Goal: Check status: Check status

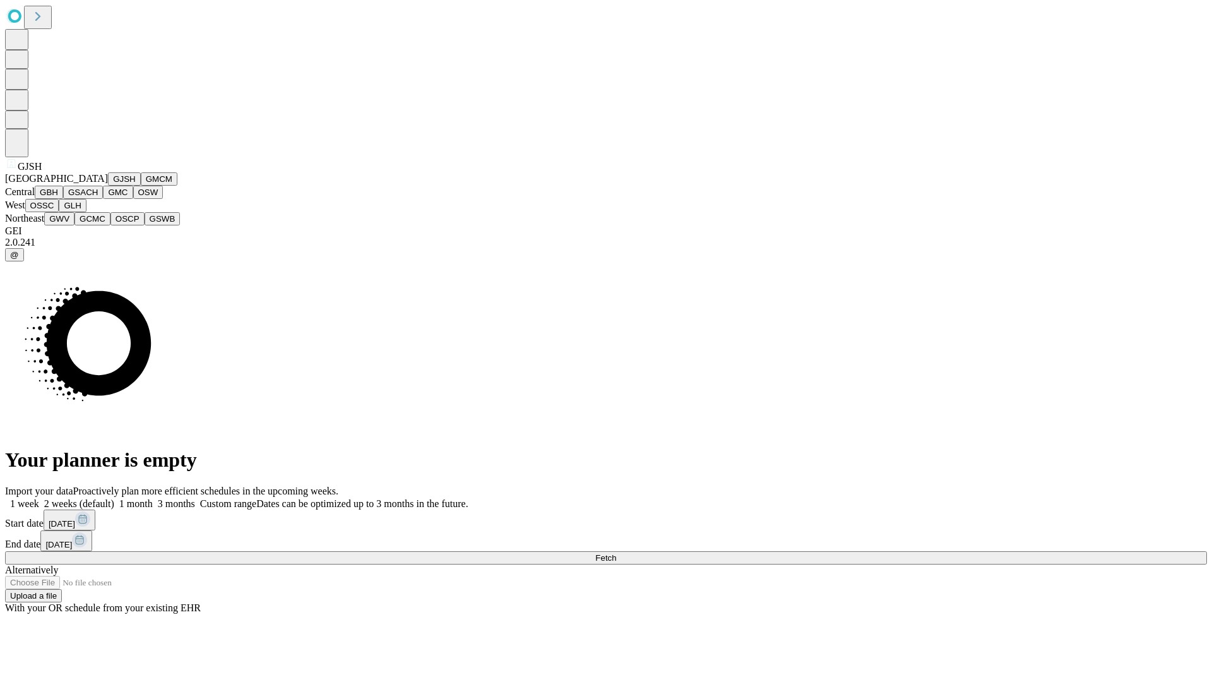
click at [108, 186] on button "GJSH" at bounding box center [124, 178] width 33 height 13
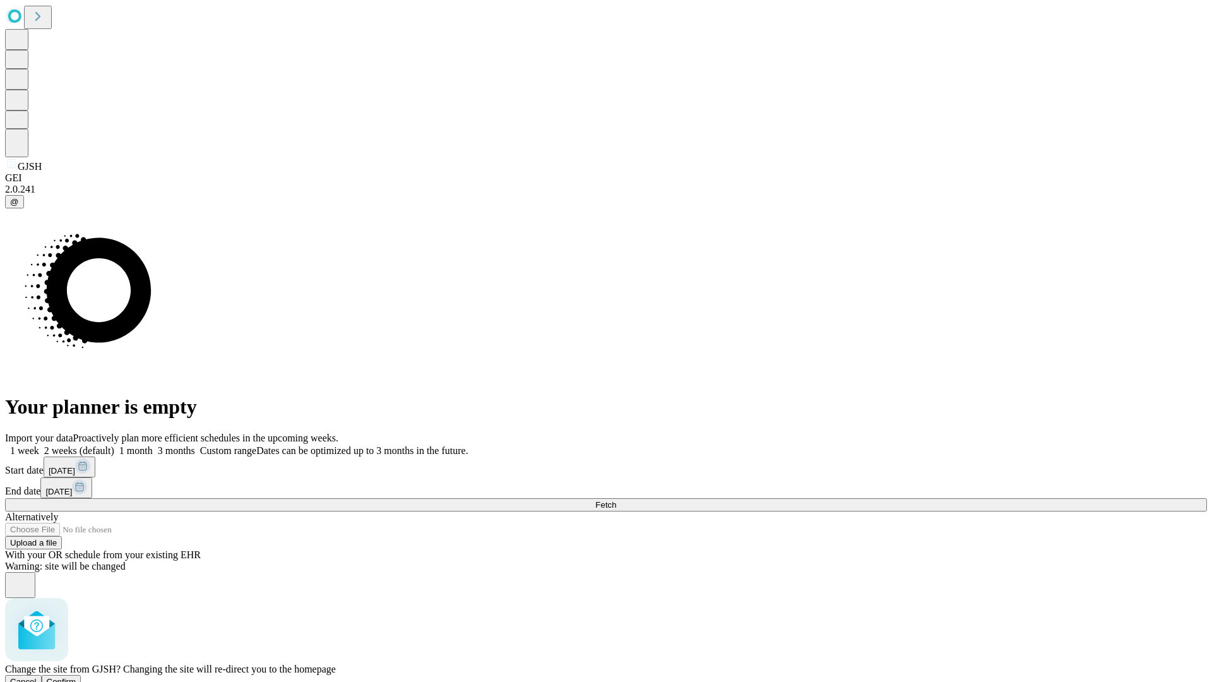
click at [76, 676] on span "Confirm" at bounding box center [62, 680] width 30 height 9
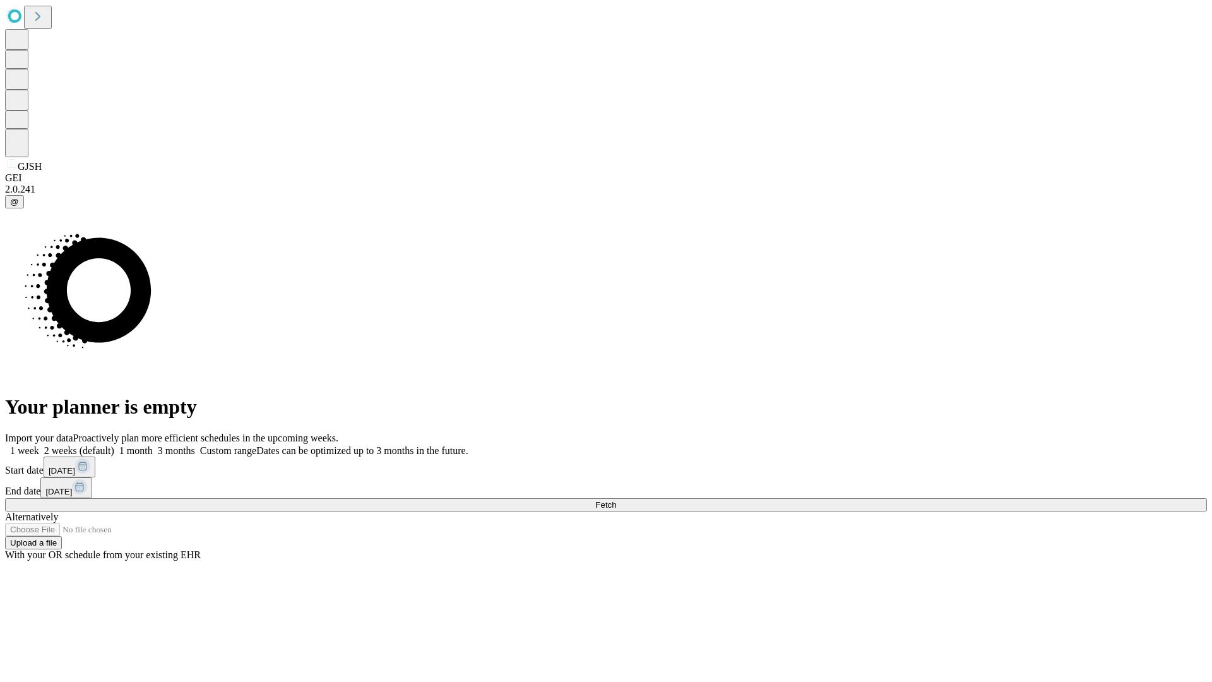
click at [39, 445] on label "1 week" at bounding box center [22, 450] width 34 height 11
click at [616, 500] on span "Fetch" at bounding box center [605, 504] width 21 height 9
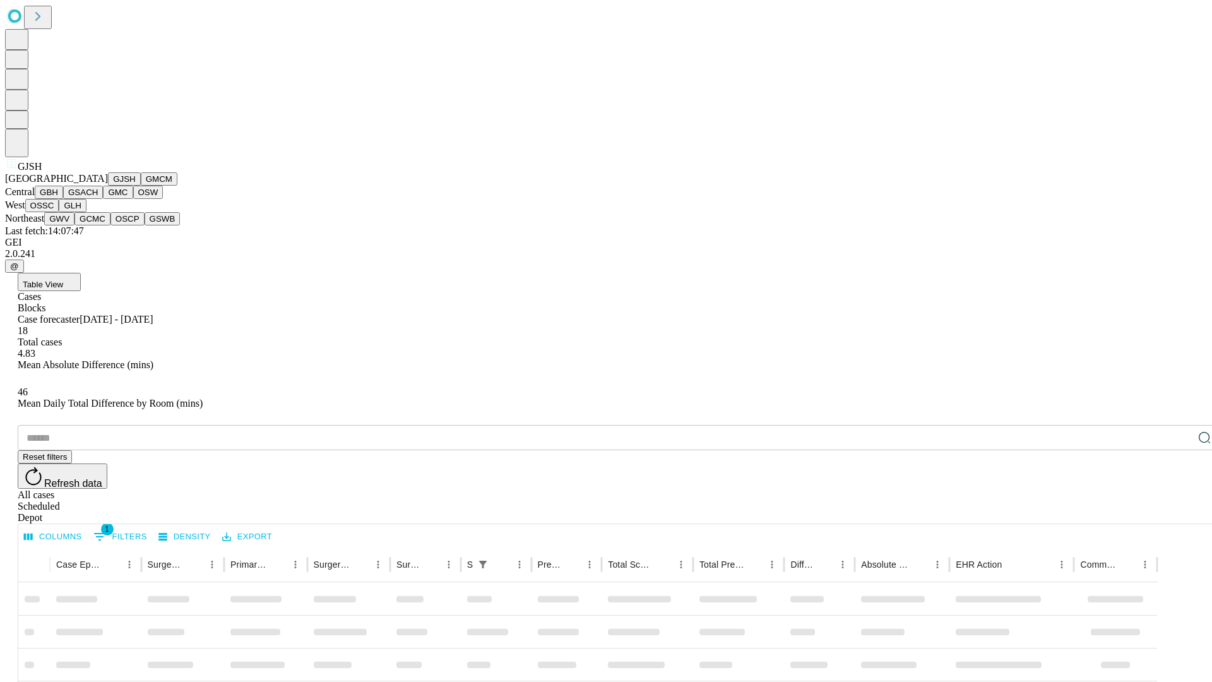
click at [141, 186] on button "GMCM" at bounding box center [159, 178] width 37 height 13
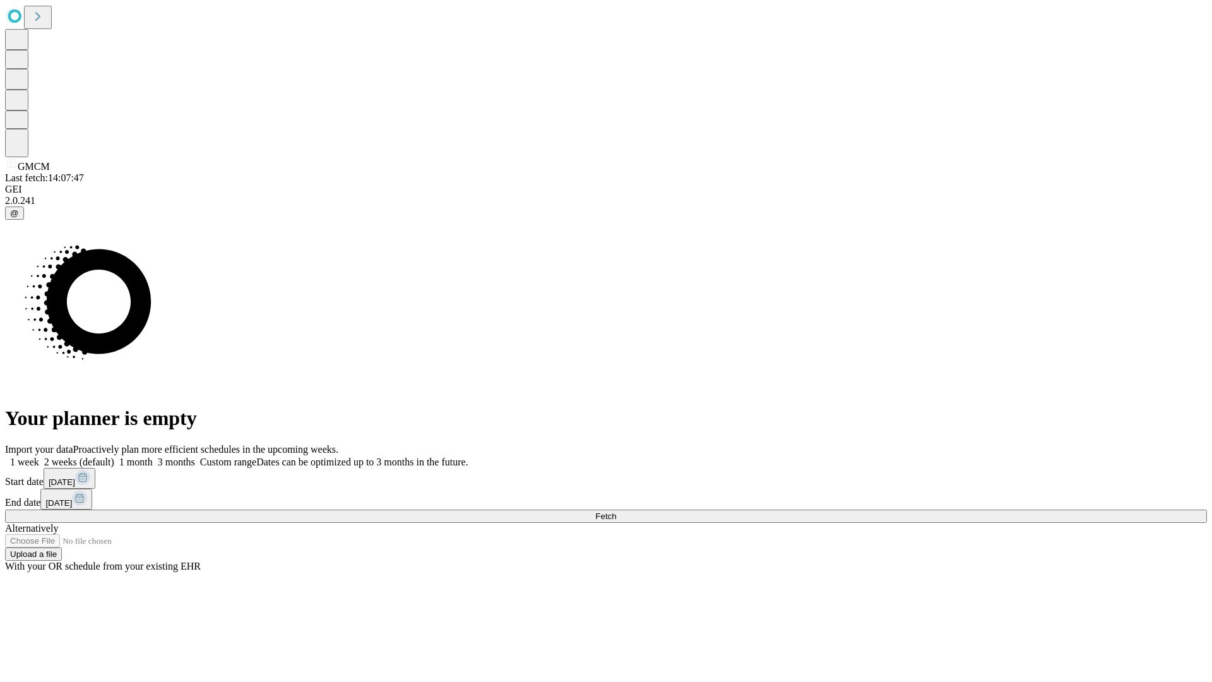
click at [39, 456] on label "1 week" at bounding box center [22, 461] width 34 height 11
click at [616, 511] on span "Fetch" at bounding box center [605, 515] width 21 height 9
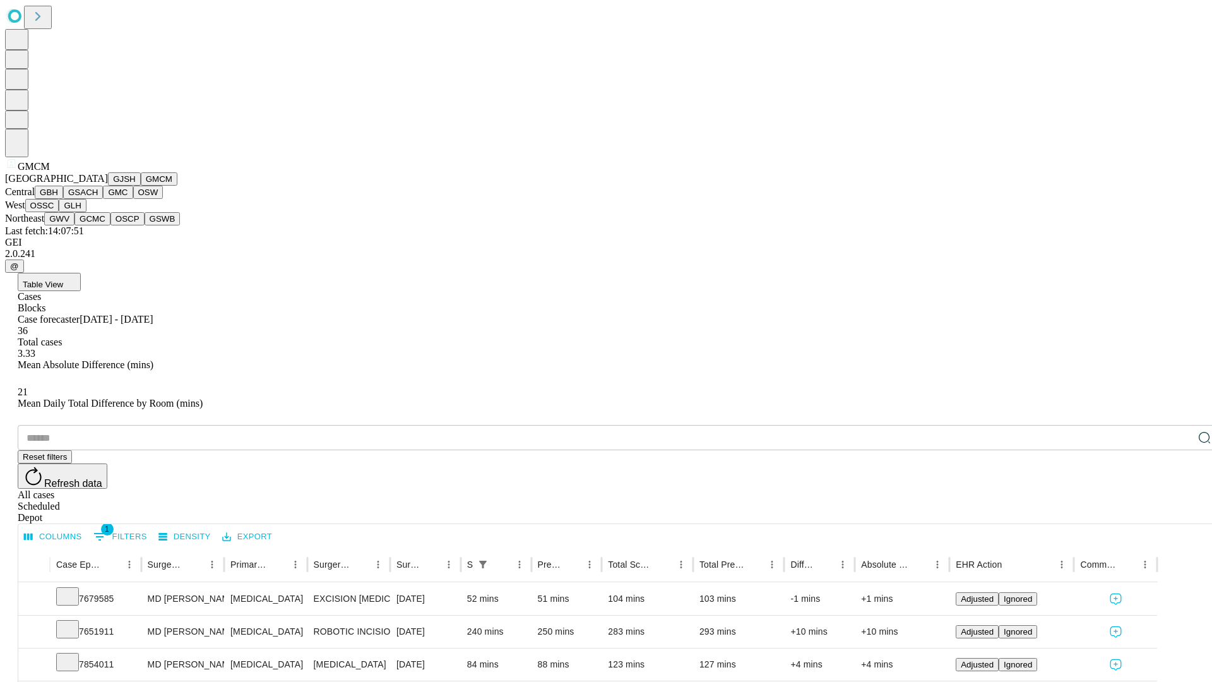
click at [63, 199] on button "GBH" at bounding box center [49, 192] width 28 height 13
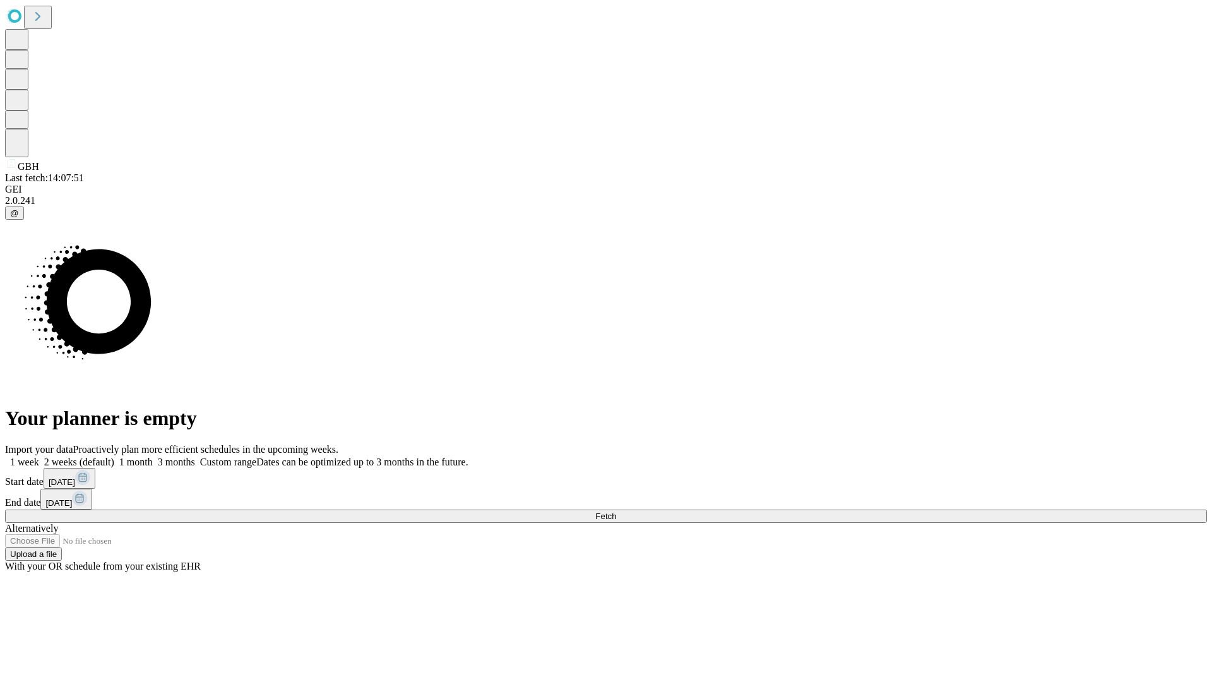
click at [616, 511] on span "Fetch" at bounding box center [605, 515] width 21 height 9
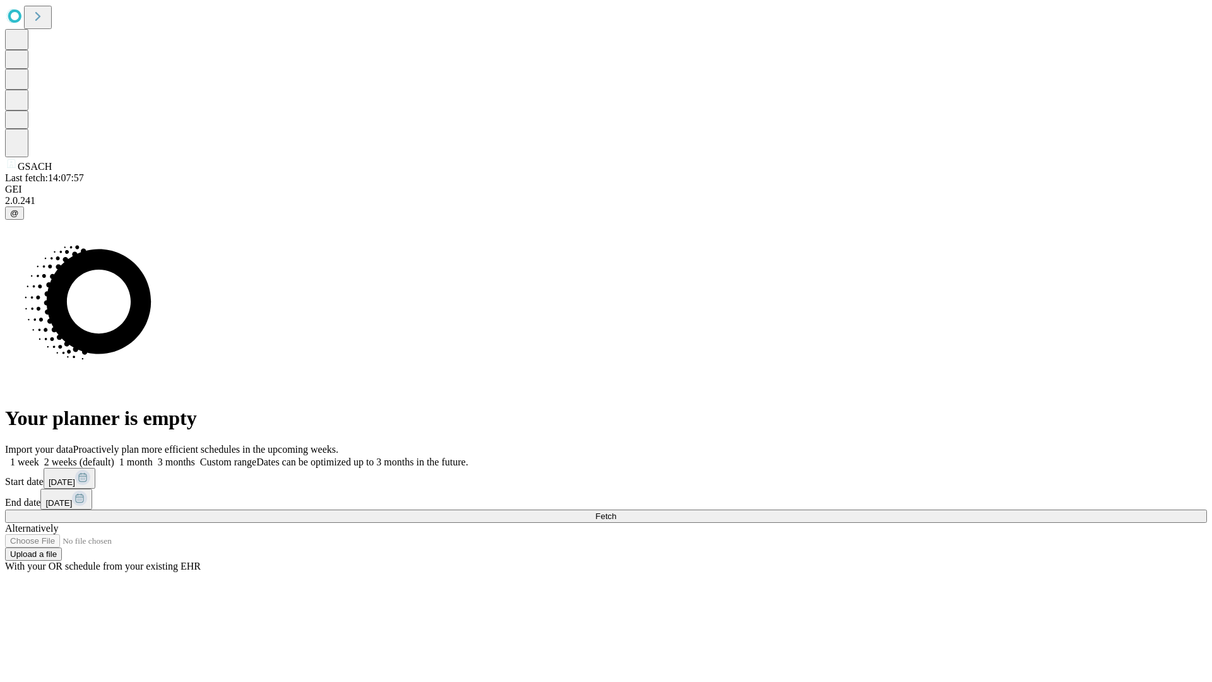
click at [616, 511] on span "Fetch" at bounding box center [605, 515] width 21 height 9
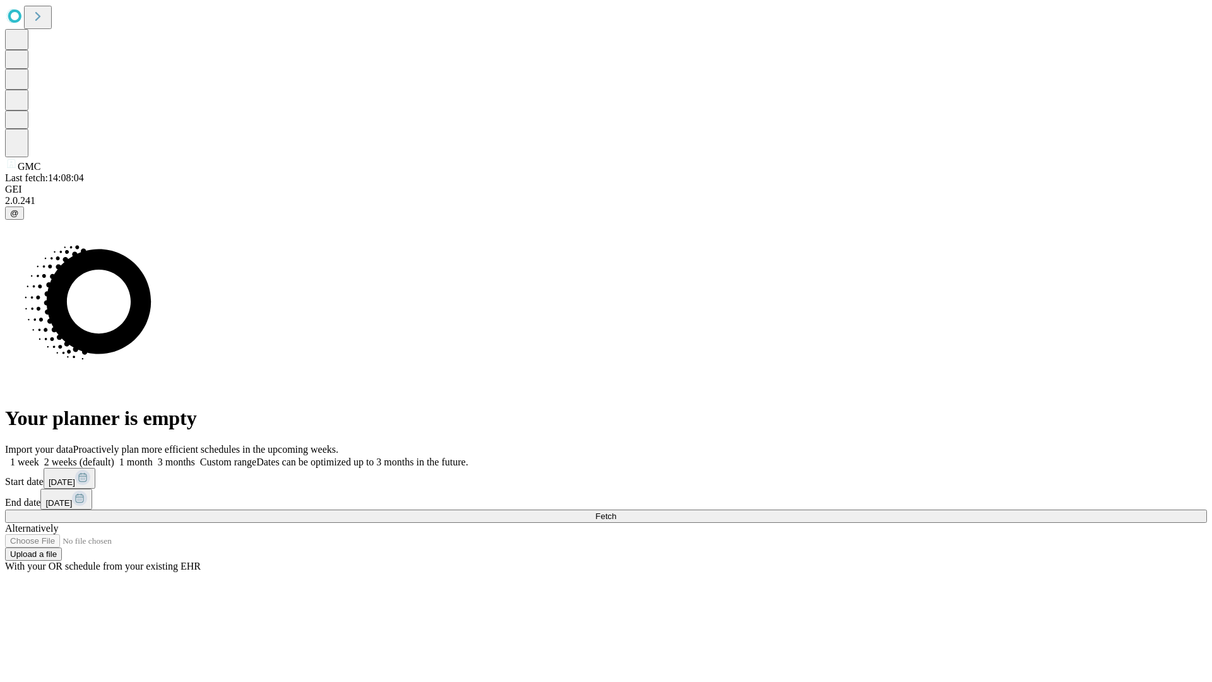
click at [39, 456] on label "1 week" at bounding box center [22, 461] width 34 height 11
click at [616, 511] on span "Fetch" at bounding box center [605, 515] width 21 height 9
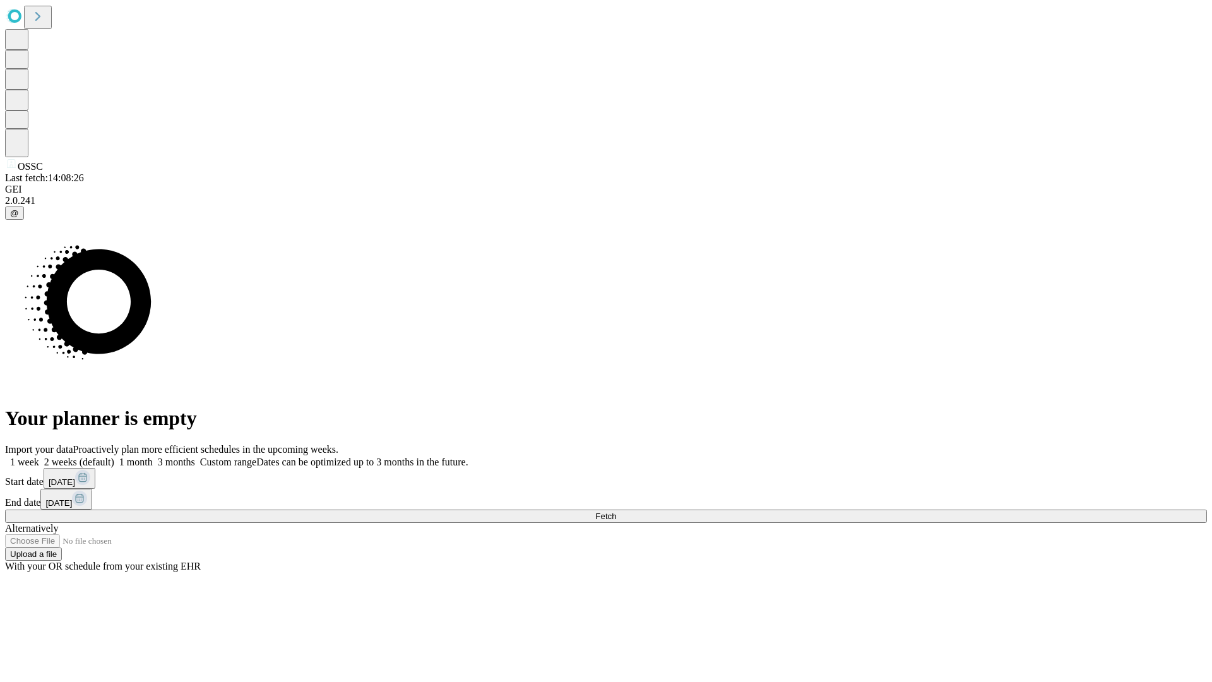
click at [39, 456] on label "1 week" at bounding box center [22, 461] width 34 height 11
click at [616, 511] on span "Fetch" at bounding box center [605, 515] width 21 height 9
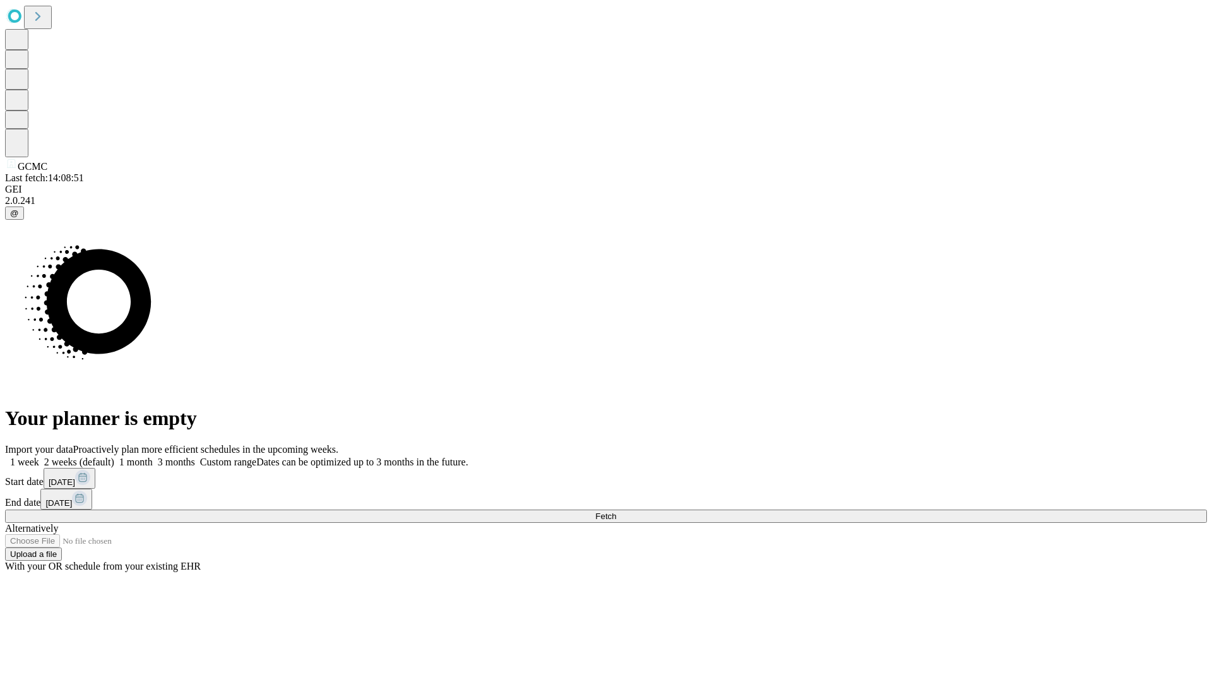
click at [39, 456] on label "1 week" at bounding box center [22, 461] width 34 height 11
click at [616, 511] on span "Fetch" at bounding box center [605, 515] width 21 height 9
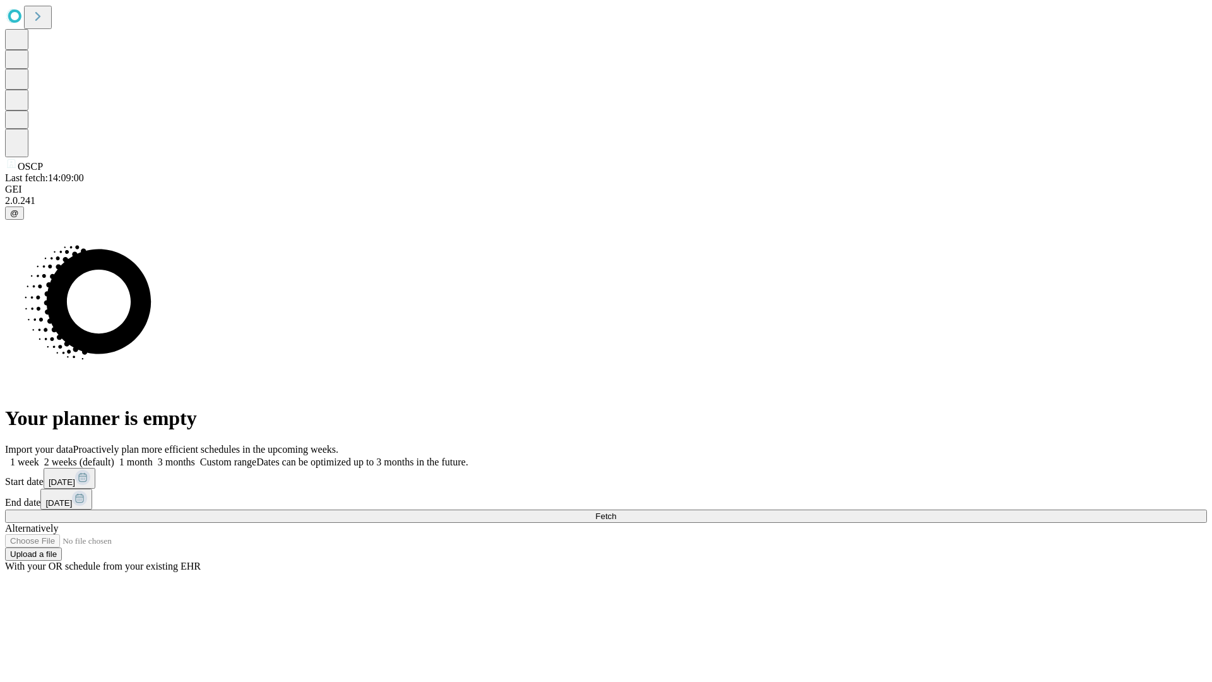
click at [39, 456] on label "1 week" at bounding box center [22, 461] width 34 height 11
click at [616, 511] on span "Fetch" at bounding box center [605, 515] width 21 height 9
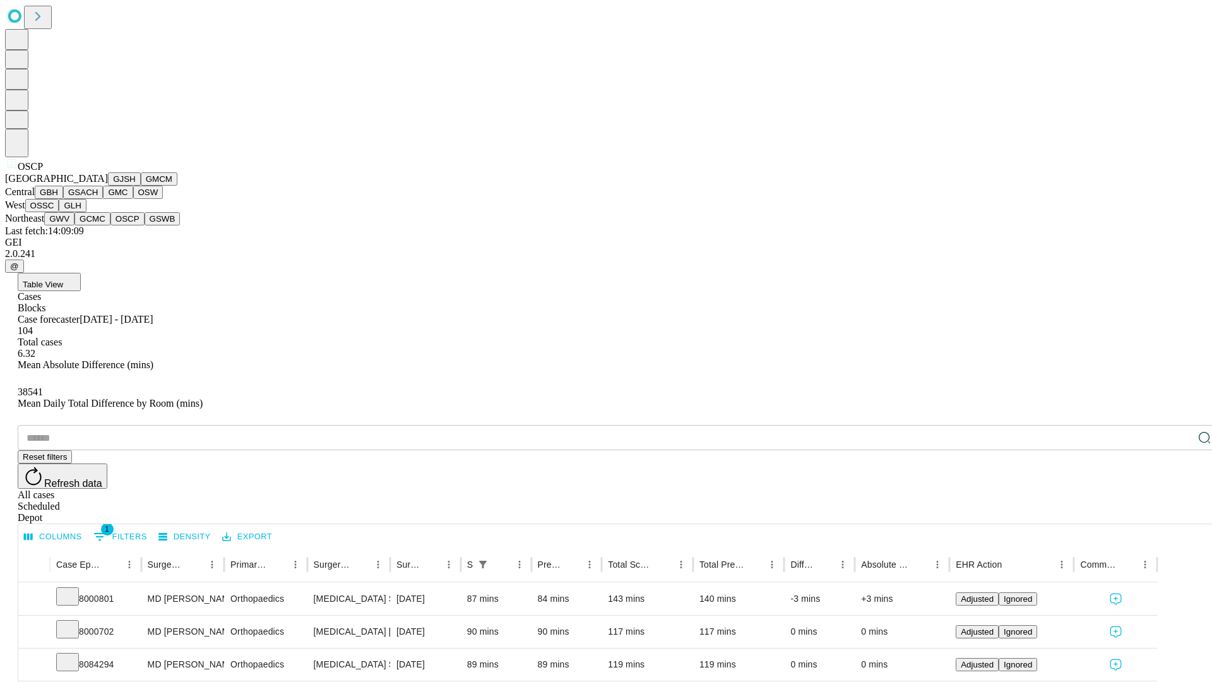
click at [145, 225] on button "GSWB" at bounding box center [163, 218] width 36 height 13
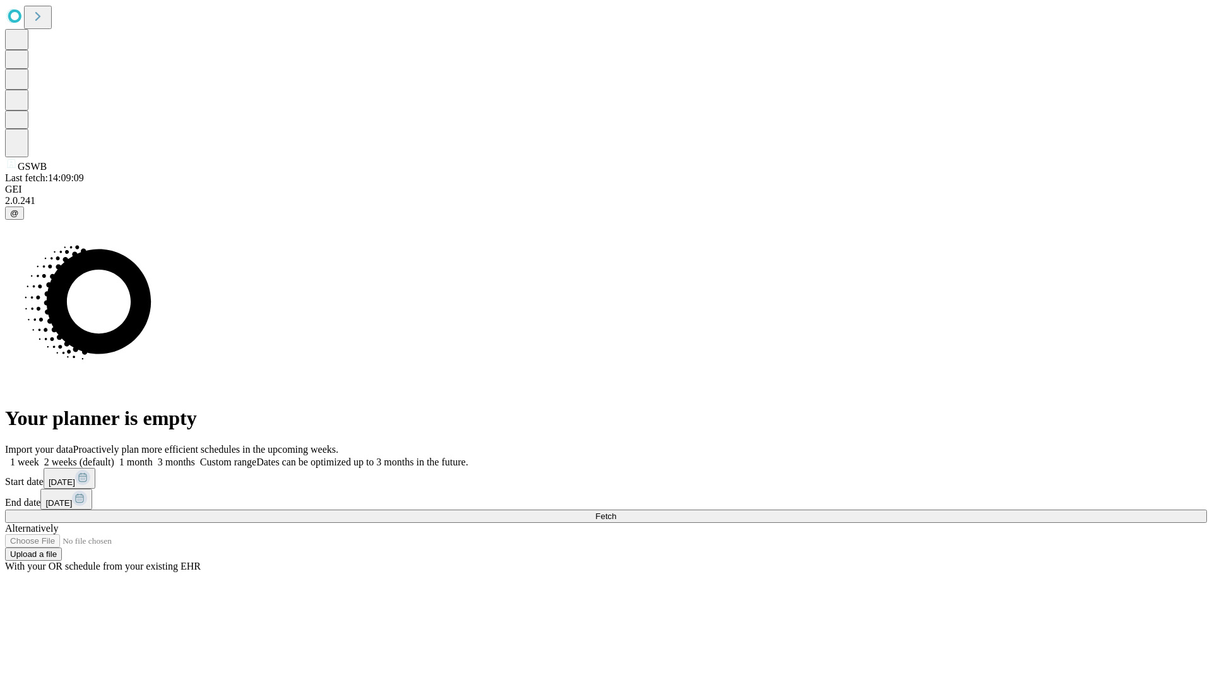
click at [39, 456] on label "1 week" at bounding box center [22, 461] width 34 height 11
click at [616, 511] on span "Fetch" at bounding box center [605, 515] width 21 height 9
